Goal: Task Accomplishment & Management: Complete application form

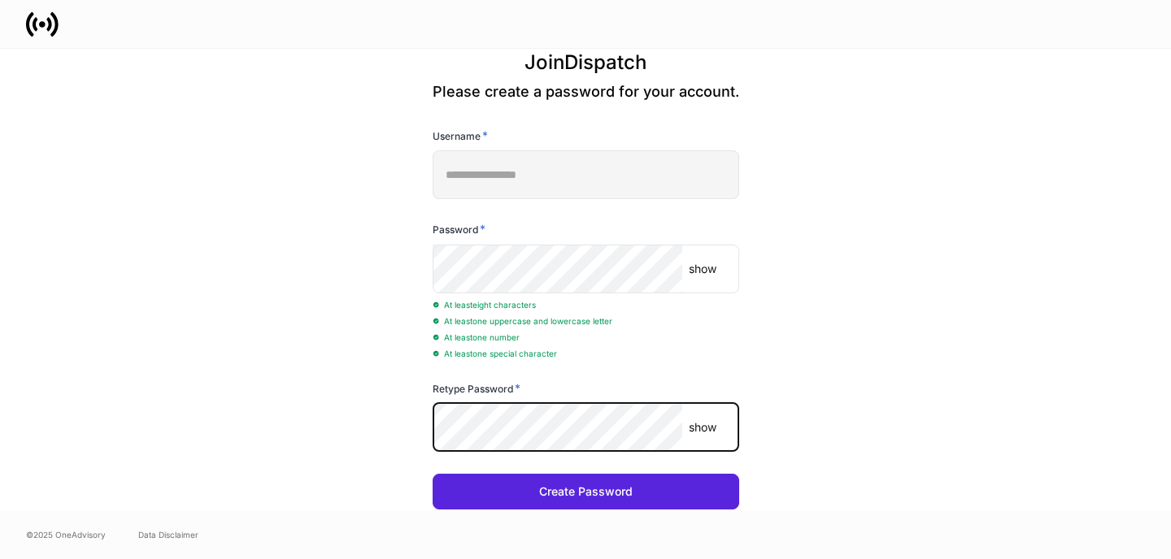
click at [433, 474] on button "Create Password" at bounding box center [586, 492] width 307 height 36
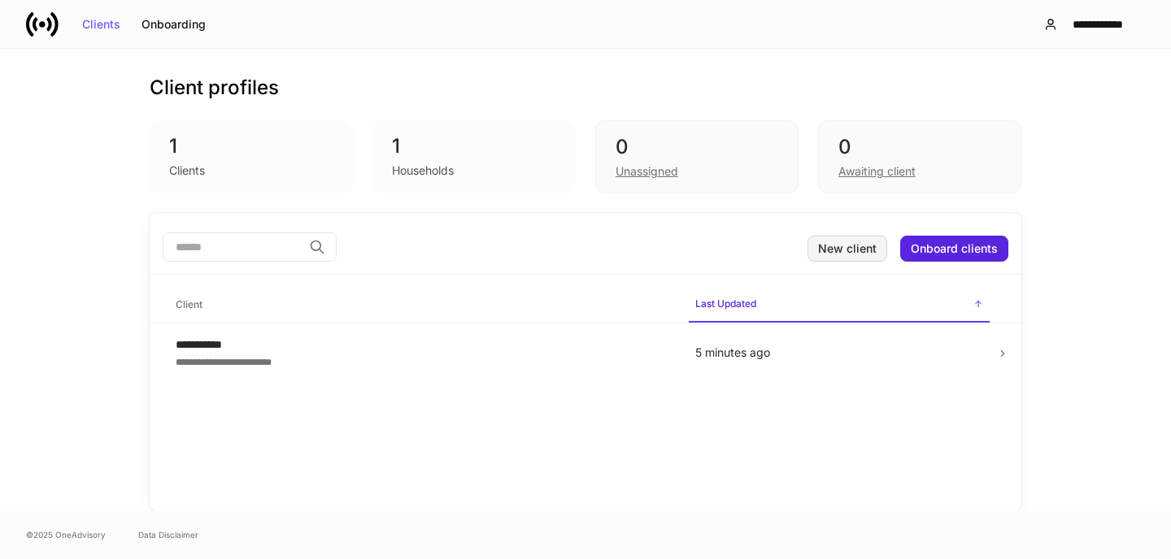
click at [827, 246] on div "New client" at bounding box center [847, 248] width 59 height 11
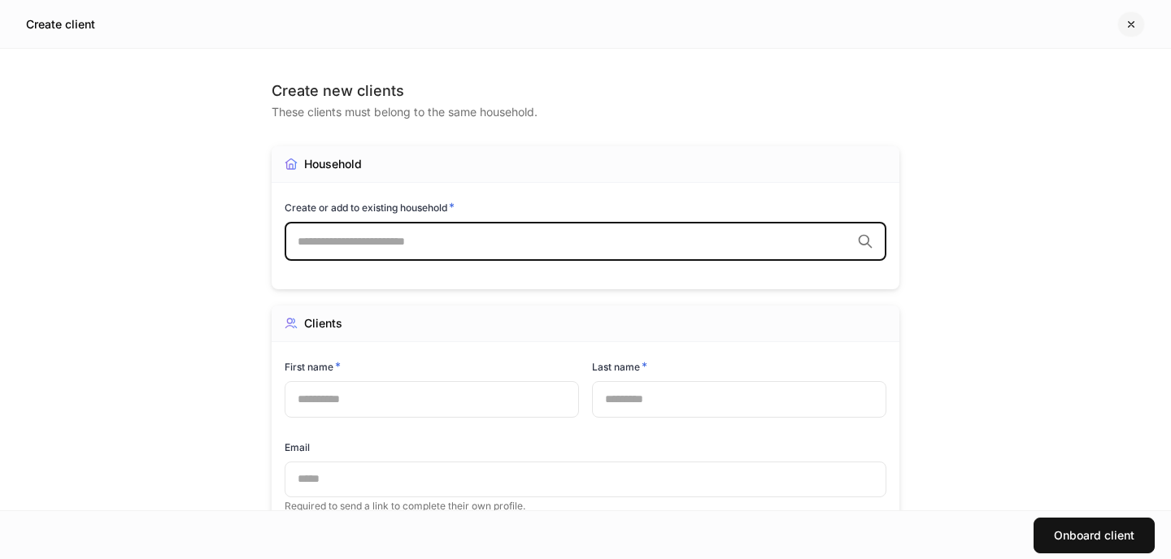
click at [1139, 26] on button "button" at bounding box center [1131, 24] width 28 height 26
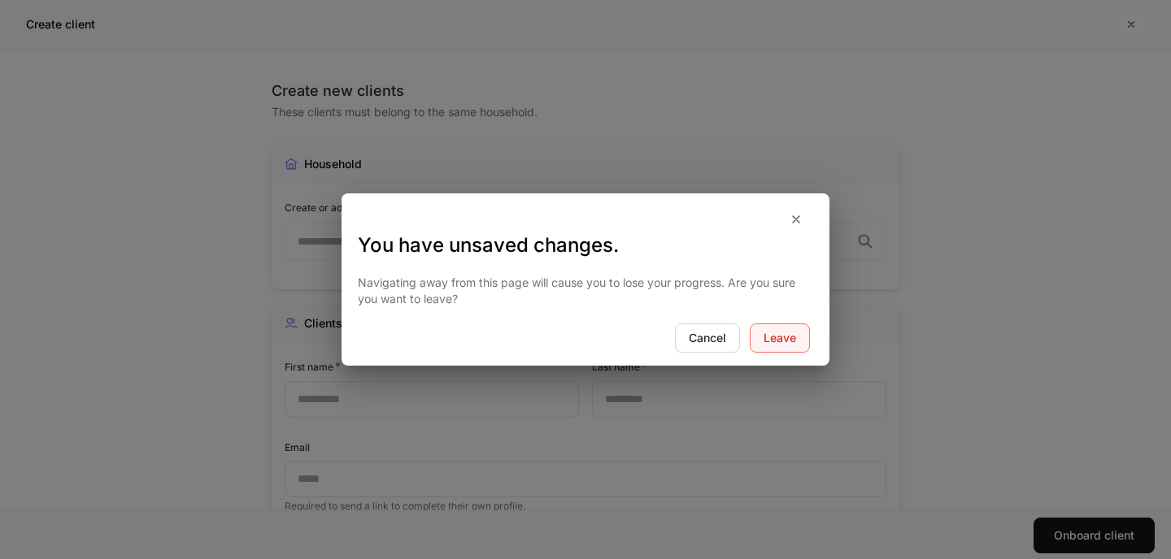
click at [792, 333] on div "Leave" at bounding box center [779, 338] width 33 height 11
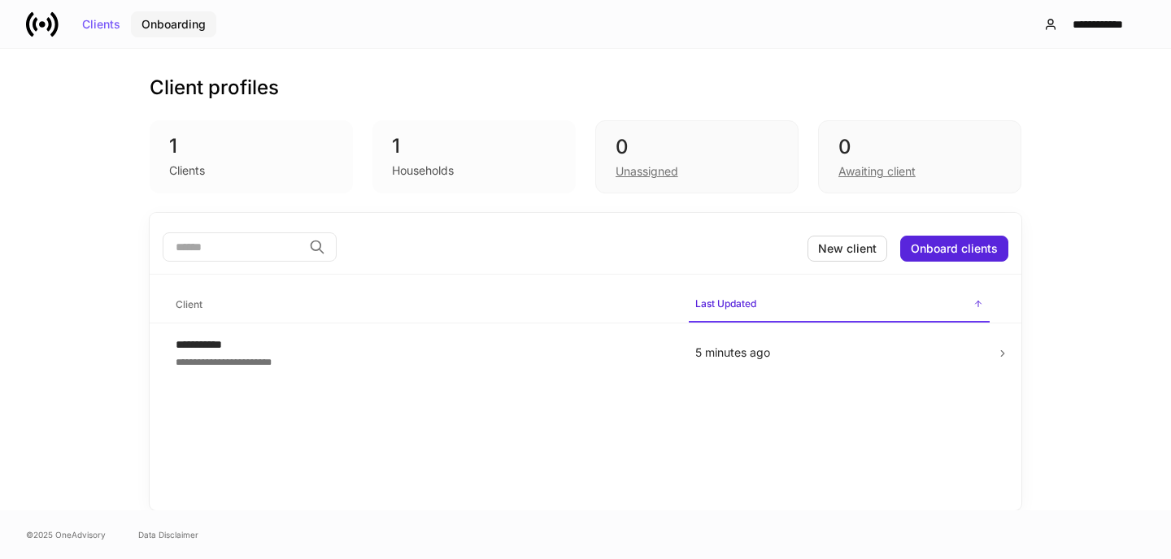
click at [190, 24] on div "Onboarding" at bounding box center [173, 24] width 64 height 11
